Goal: Navigation & Orientation: Understand site structure

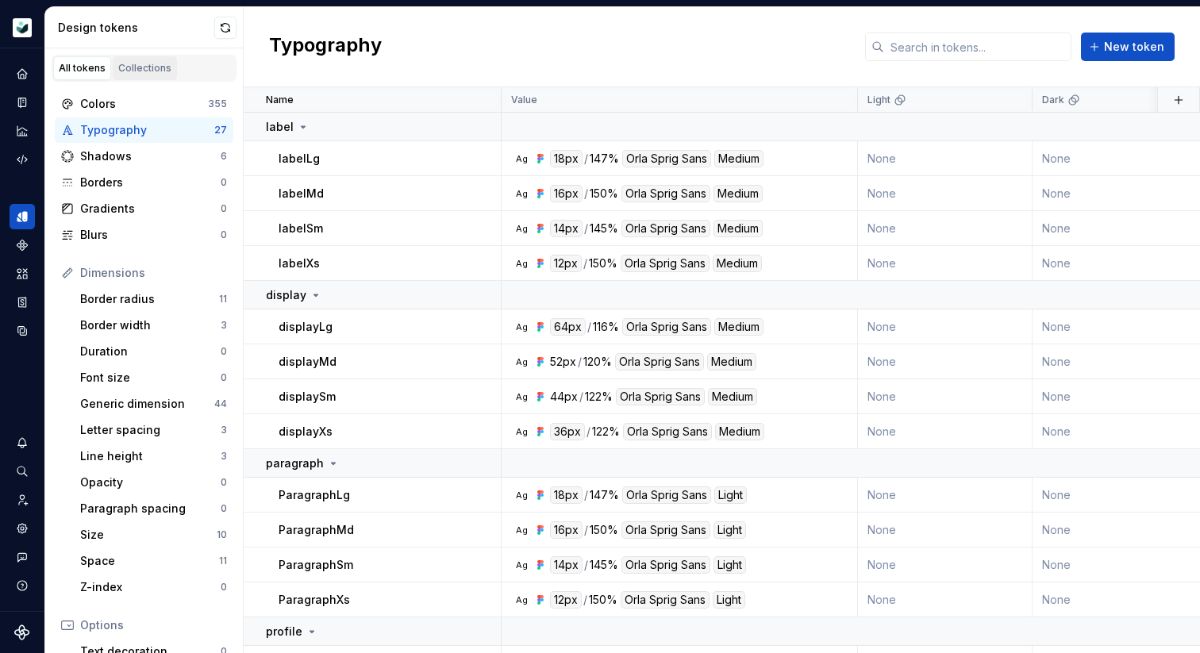
click at [152, 58] on link "Collections" at bounding box center [145, 68] width 64 height 24
click at [143, 69] on div "Collections" at bounding box center [144, 68] width 53 height 13
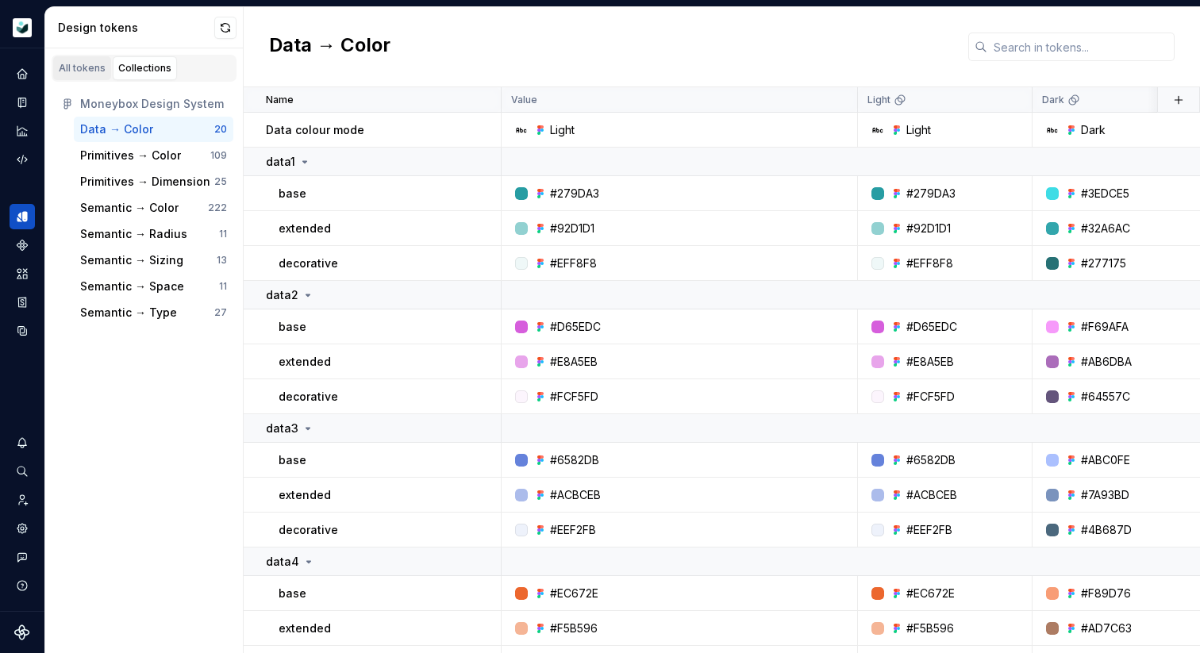
click at [81, 68] on div "All tokens" at bounding box center [82, 68] width 47 height 13
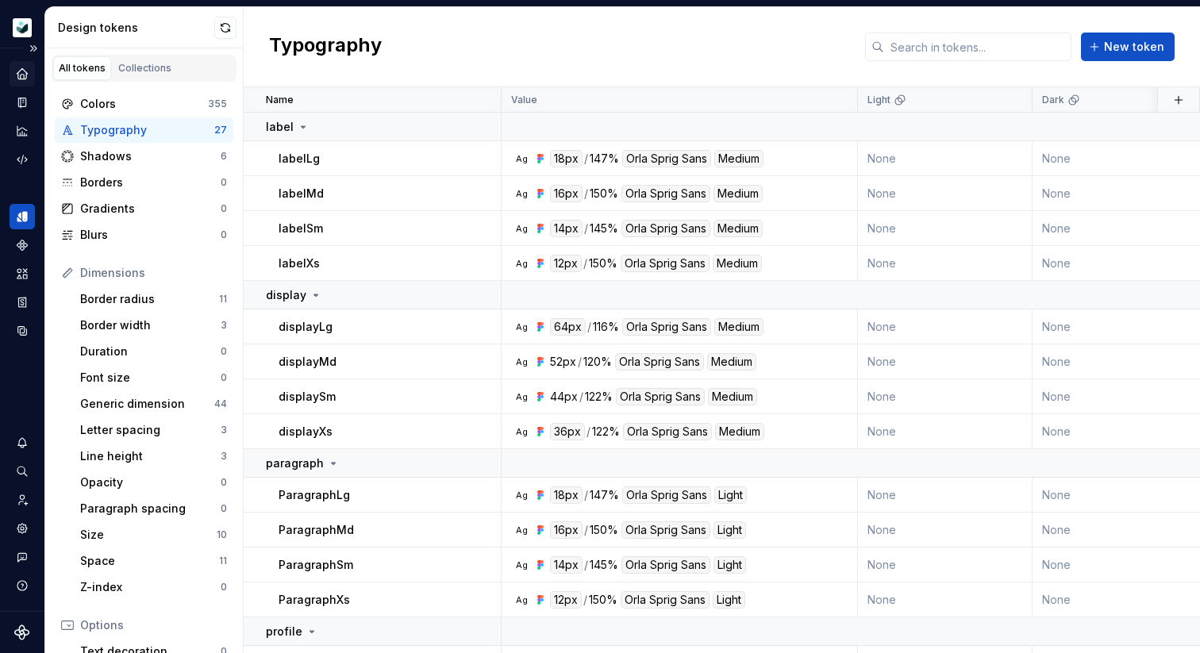
click at [15, 71] on icon "Home" at bounding box center [22, 74] width 14 height 14
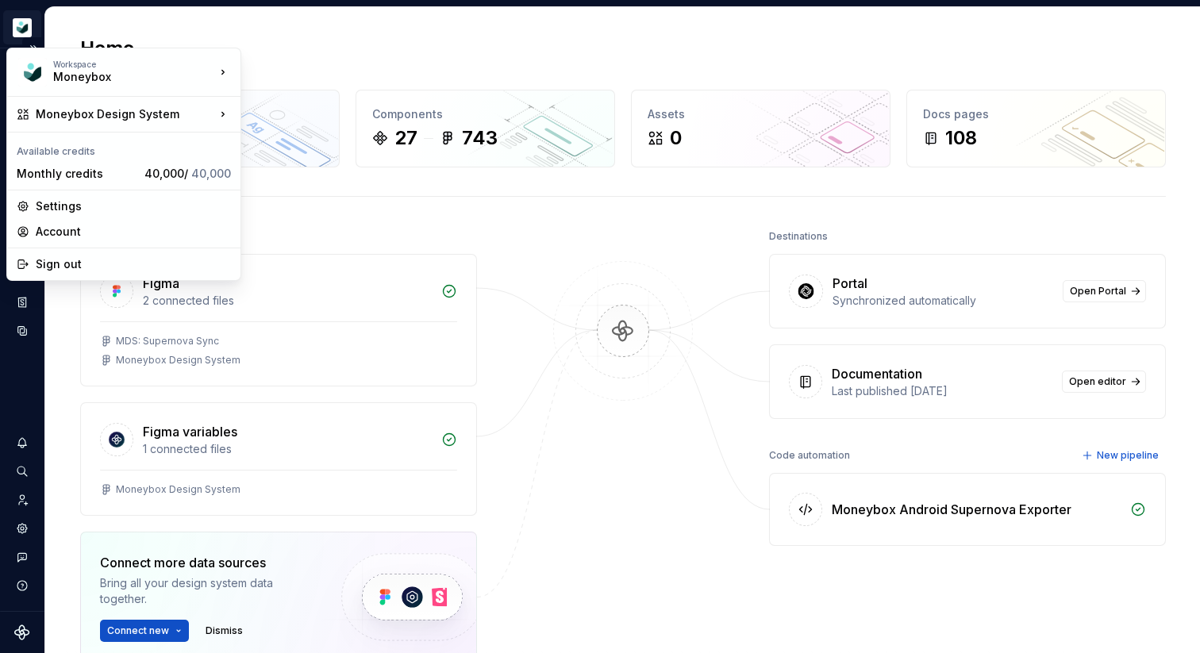
click at [29, 26] on html "Moneybox Design System Design system data Home Design tokens 487 Components 27 …" at bounding box center [600, 326] width 1200 height 653
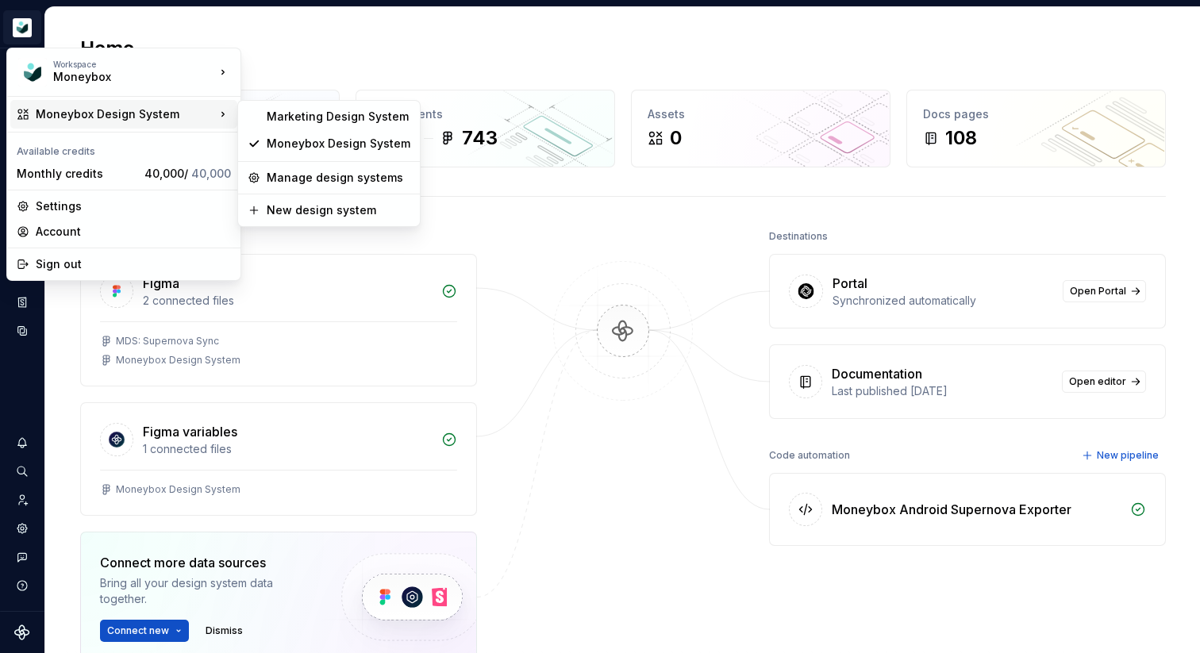
click at [605, 42] on html "Moneybox Design System Design system data Home Design tokens 487 Components 27 …" at bounding box center [600, 326] width 1200 height 653
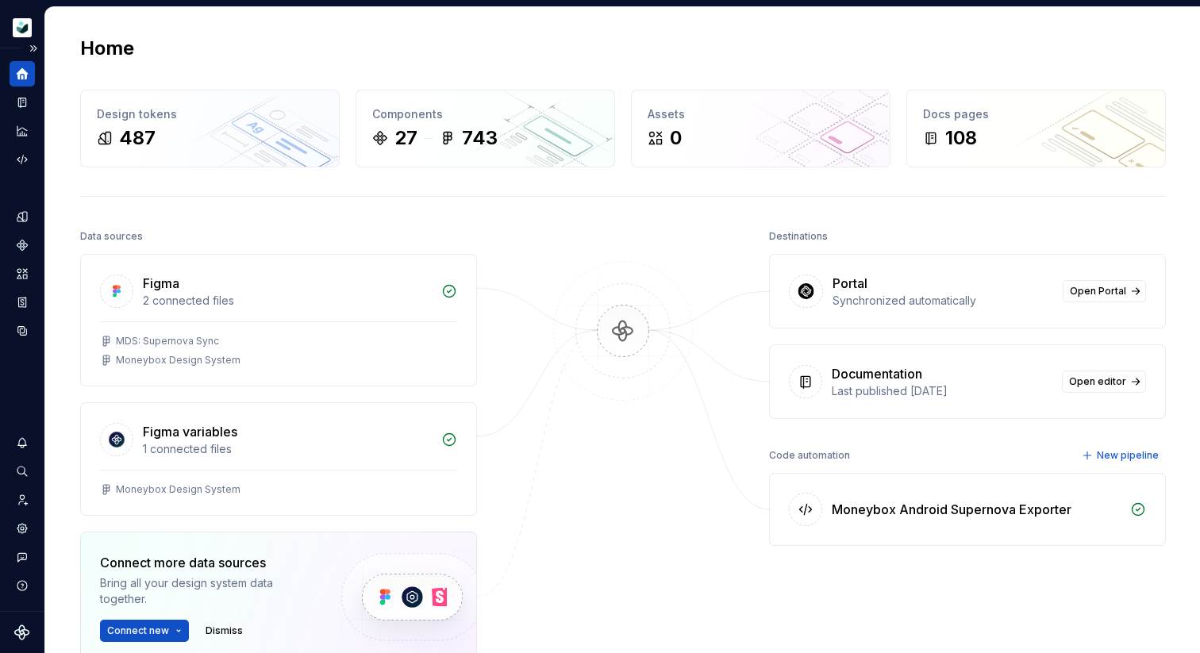
click at [17, 75] on icon "Home" at bounding box center [22, 74] width 14 height 14
click at [33, 48] on button "Expand sidebar" at bounding box center [33, 48] width 22 height 22
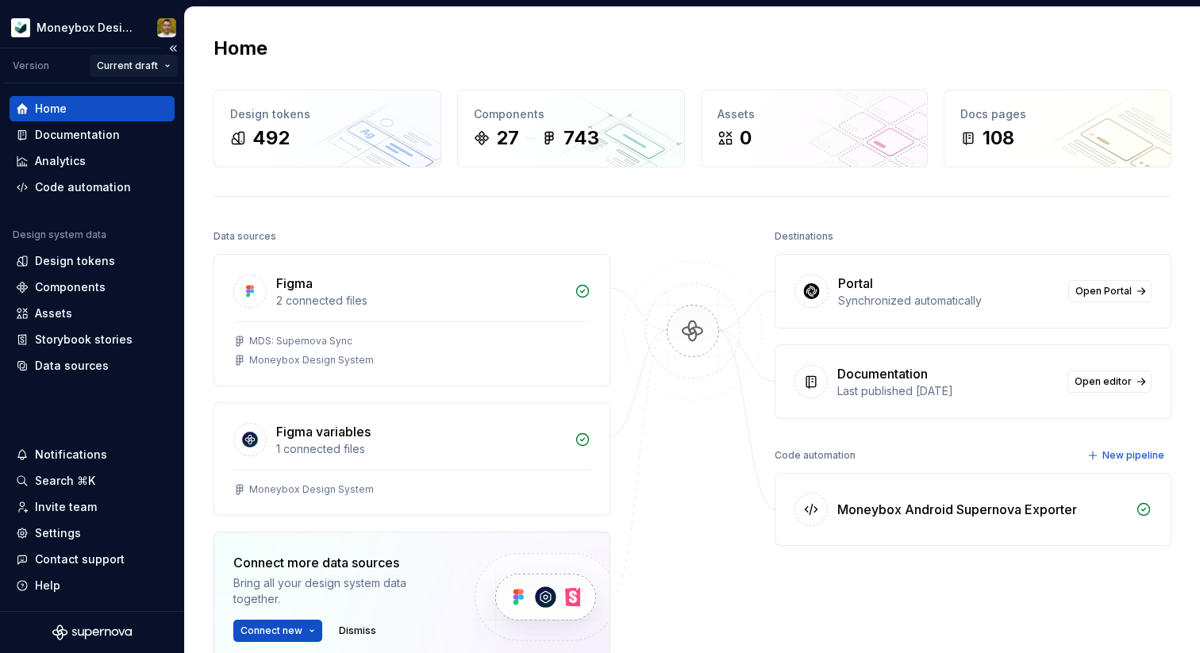
click at [156, 66] on html "Moneybox Design System Version Current draft Home Documentation Analytics Code …" at bounding box center [600, 326] width 1200 height 653
click at [92, 131] on div "Documentation" at bounding box center [77, 135] width 85 height 16
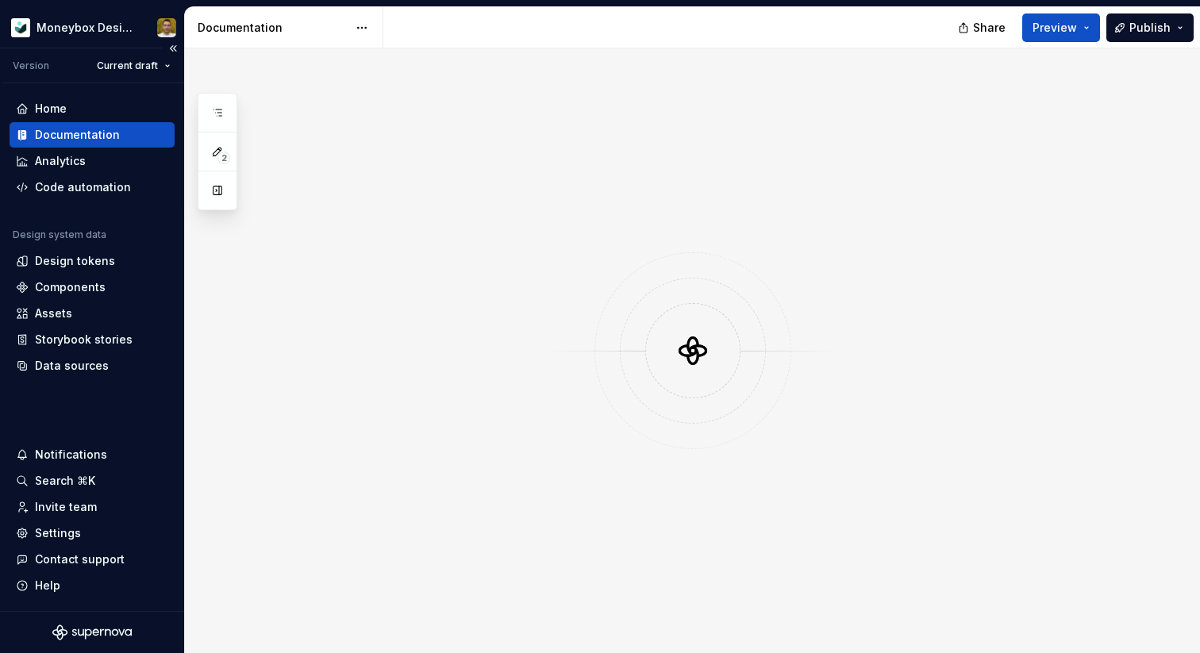
drag, startPoint x: 54, startPoint y: 104, endPoint x: 66, endPoint y: 90, distance: 18.0
click at [54, 104] on div "Home" at bounding box center [51, 109] width 32 height 16
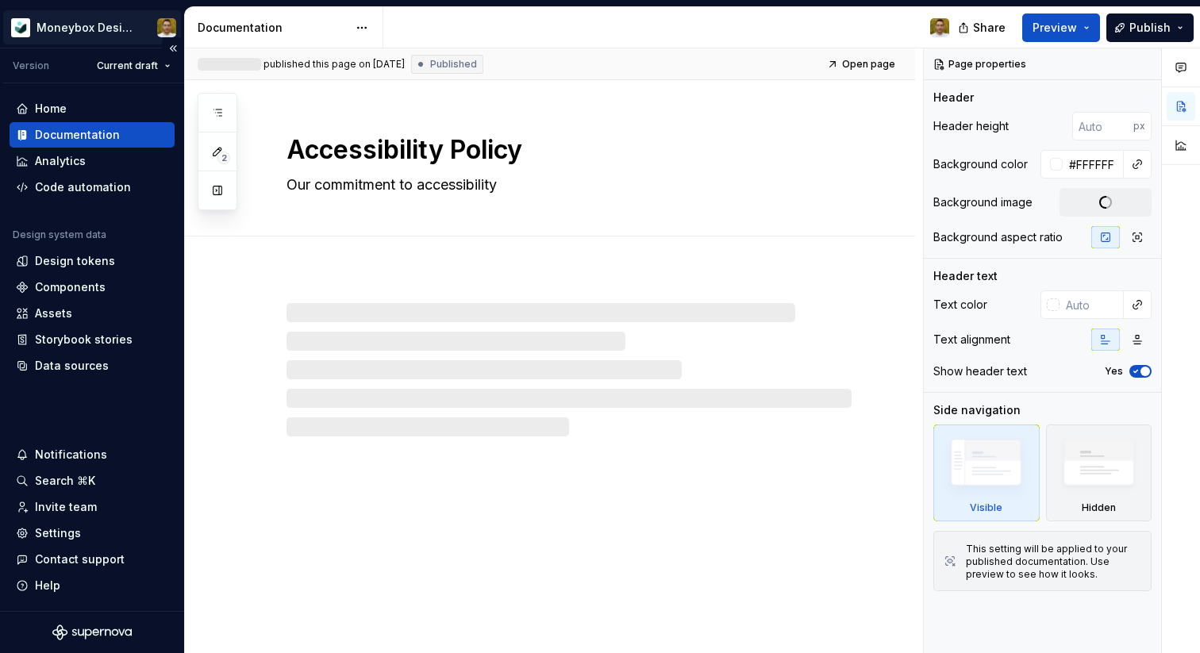
type textarea "*"
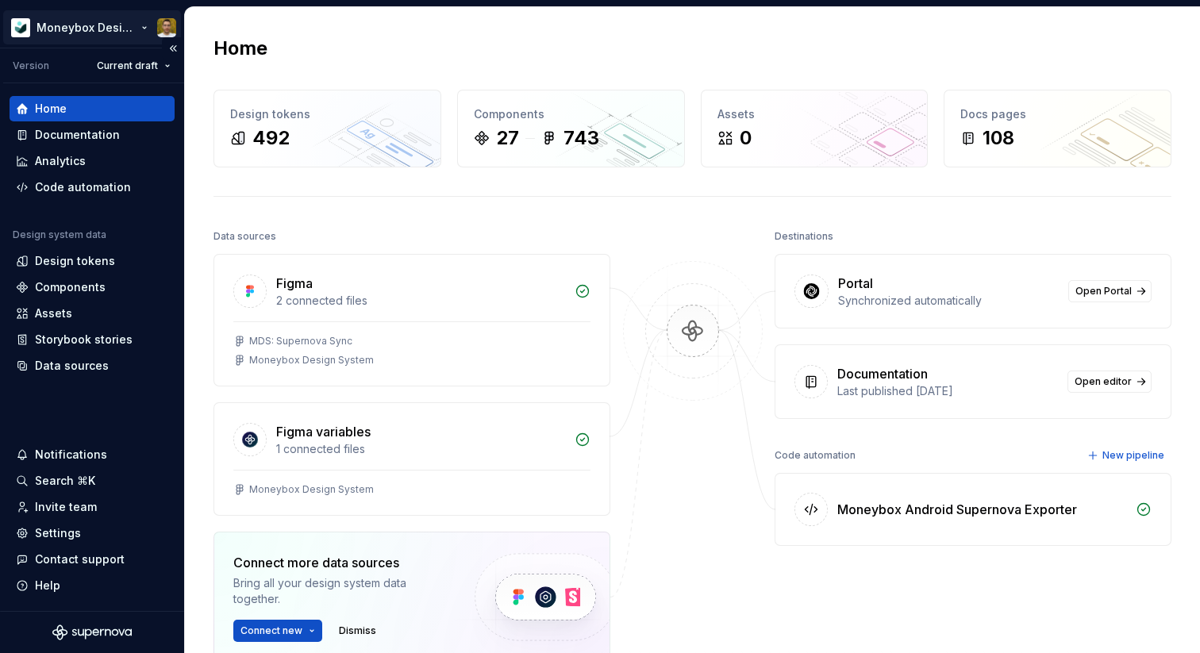
click at [68, 15] on html "Moneybox Design System Version Current draft Home Documentation Analytics Code …" at bounding box center [600, 326] width 1200 height 653
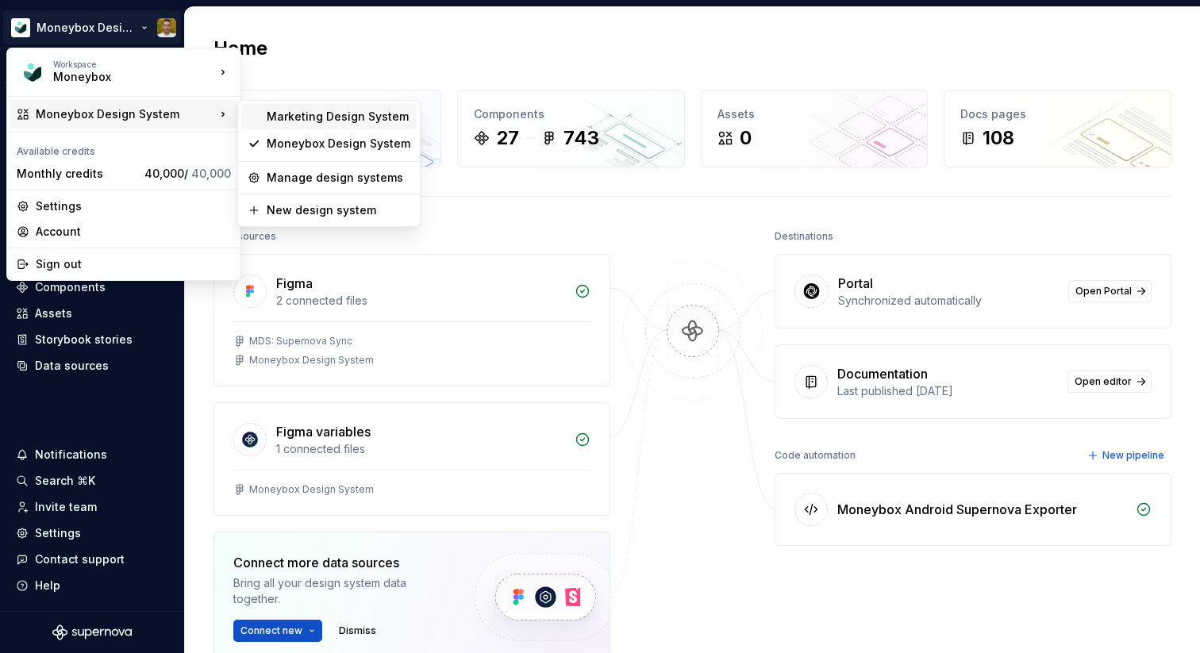
click at [306, 118] on div "Marketing Design System" at bounding box center [339, 117] width 144 height 16
